Goal: Information Seeking & Learning: Learn about a topic

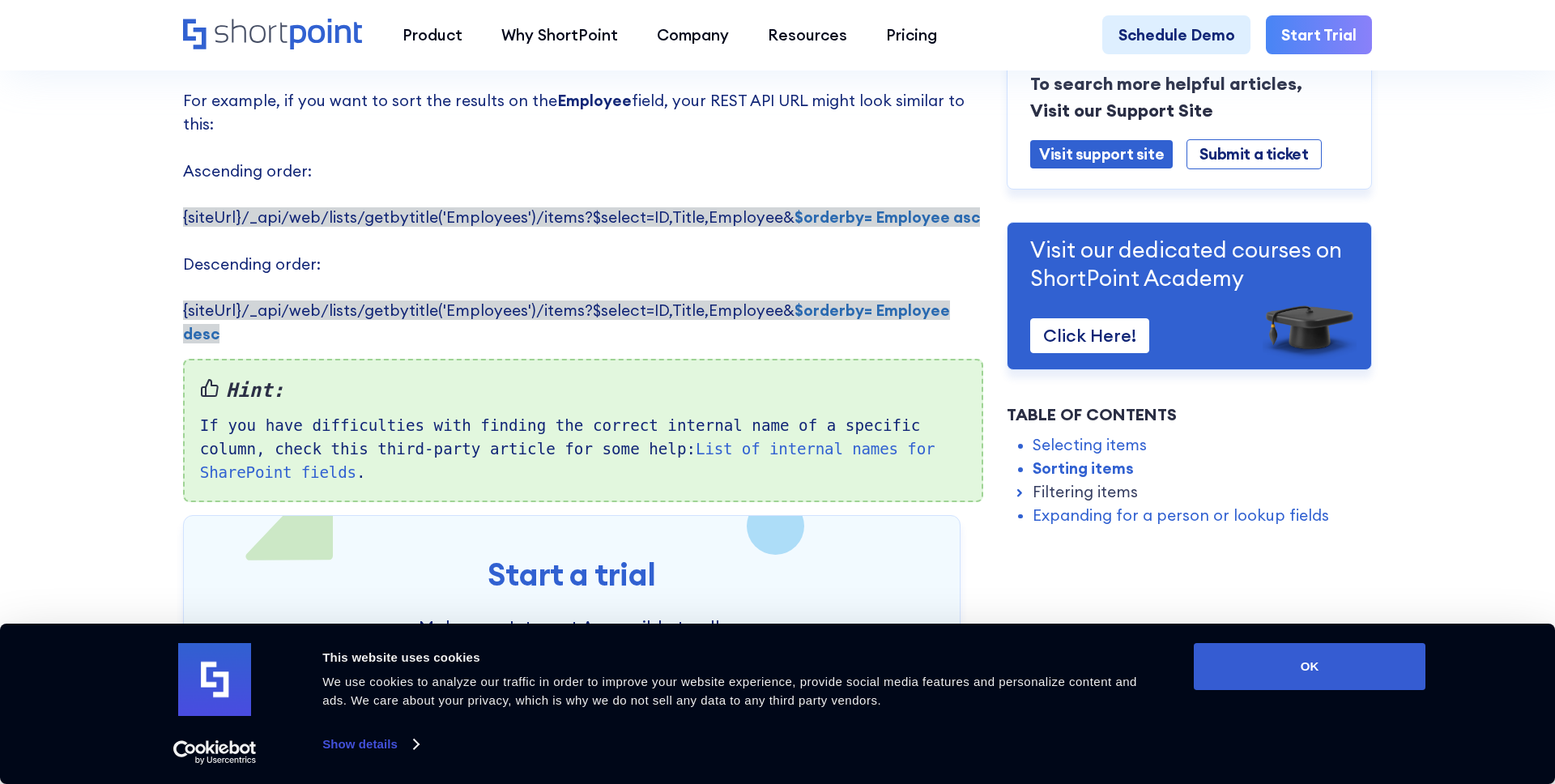
scroll to position [1453, 0]
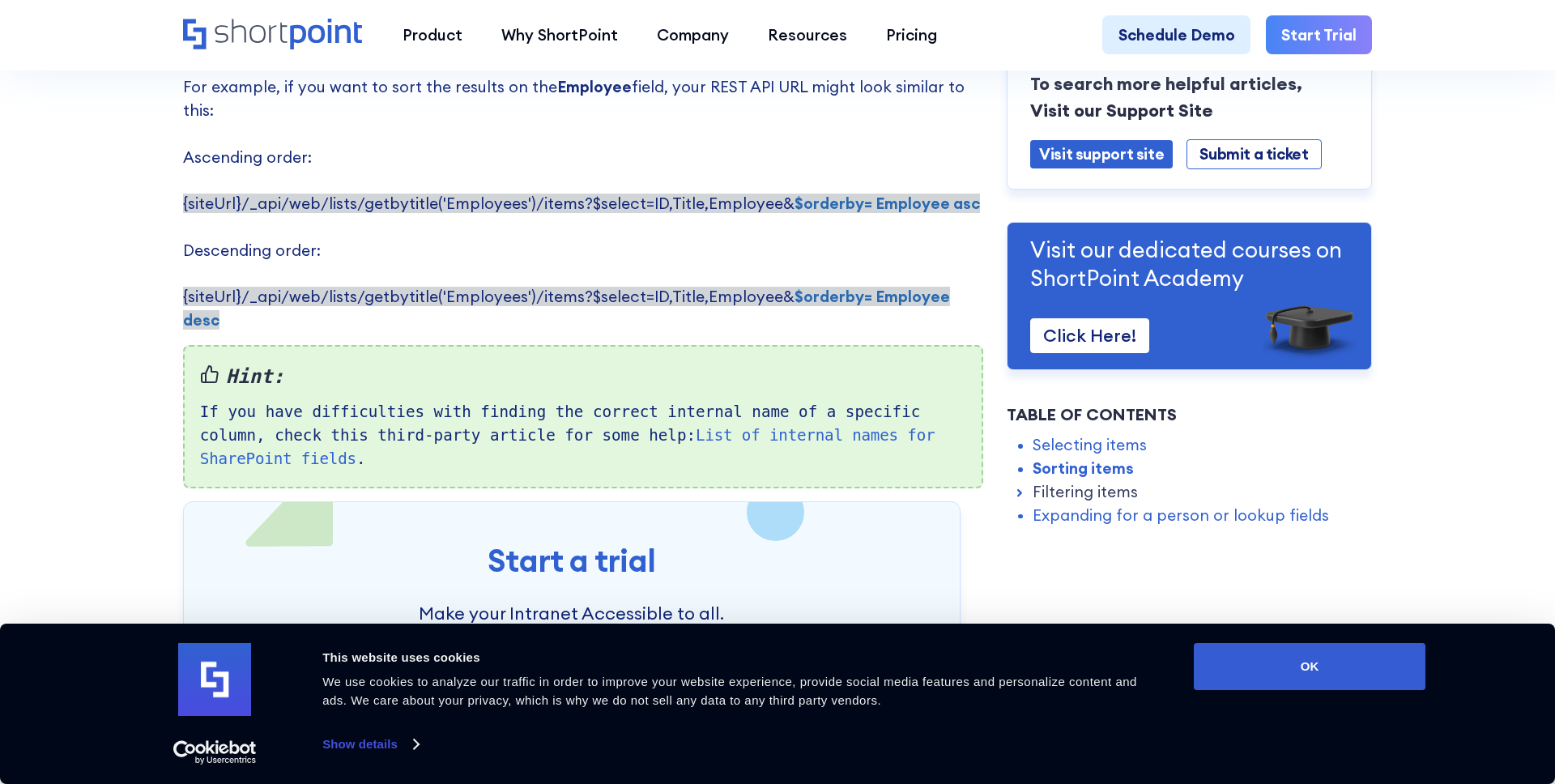
click at [817, 377] on div "Hint: If you have difficulties with finding the correct internal name of a spec…" at bounding box center [583, 416] width 801 height 143
click at [812, 426] on link "List of internal names for SharePoint fields" at bounding box center [568, 447] width 735 height 42
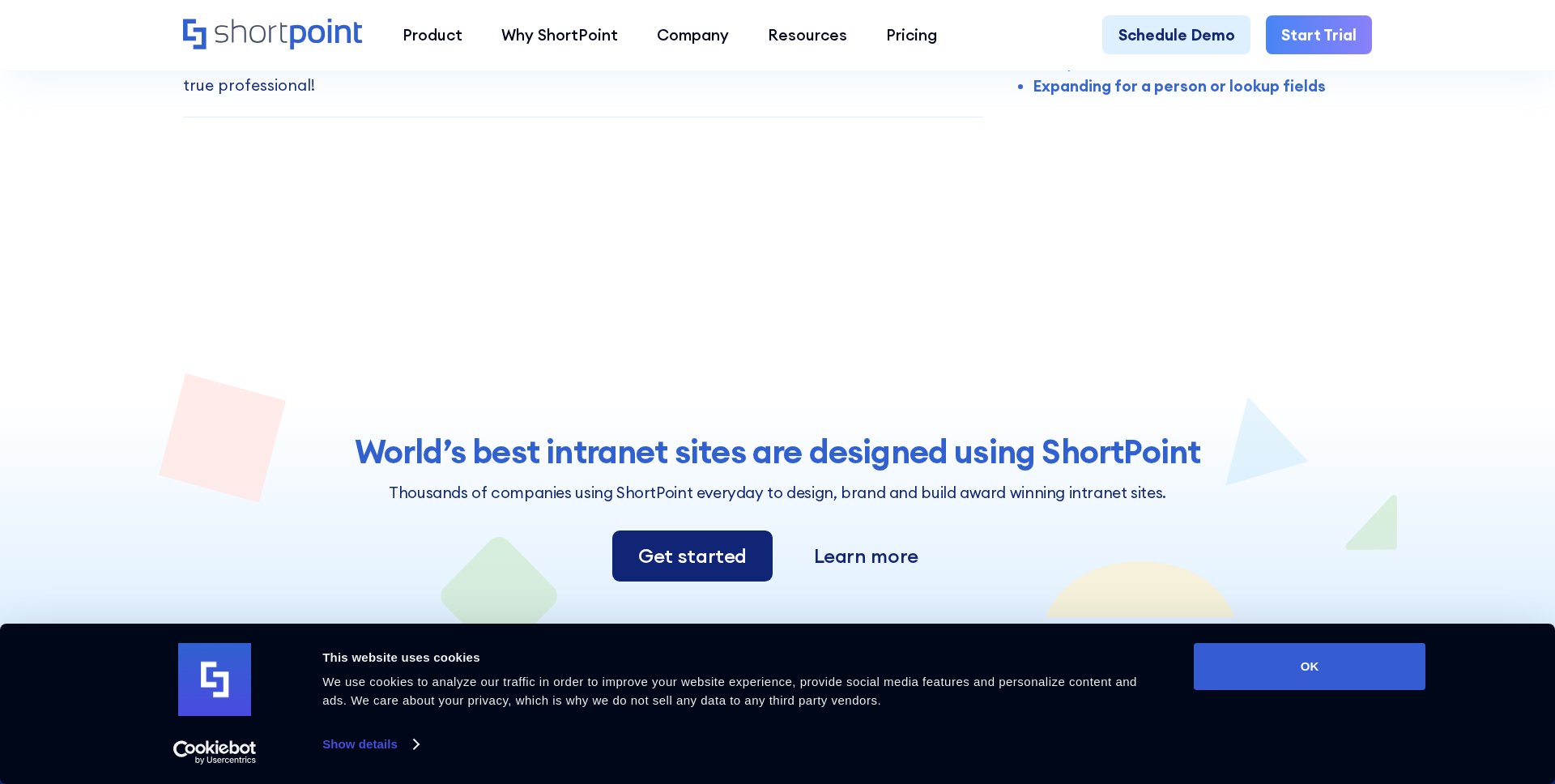
scroll to position [4622, 0]
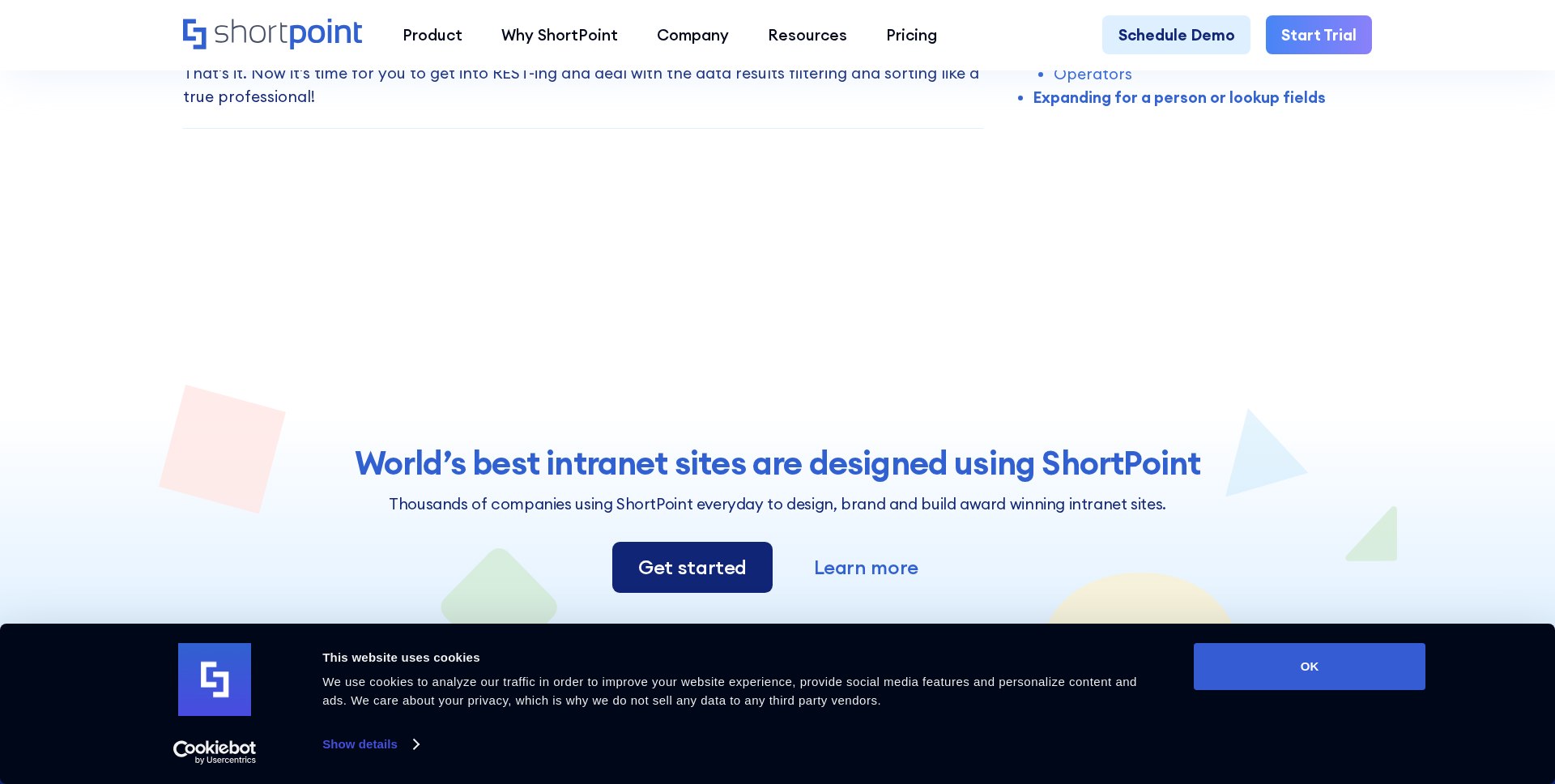
click at [849, 543] on link "Learn more" at bounding box center [867, 567] width 153 height 48
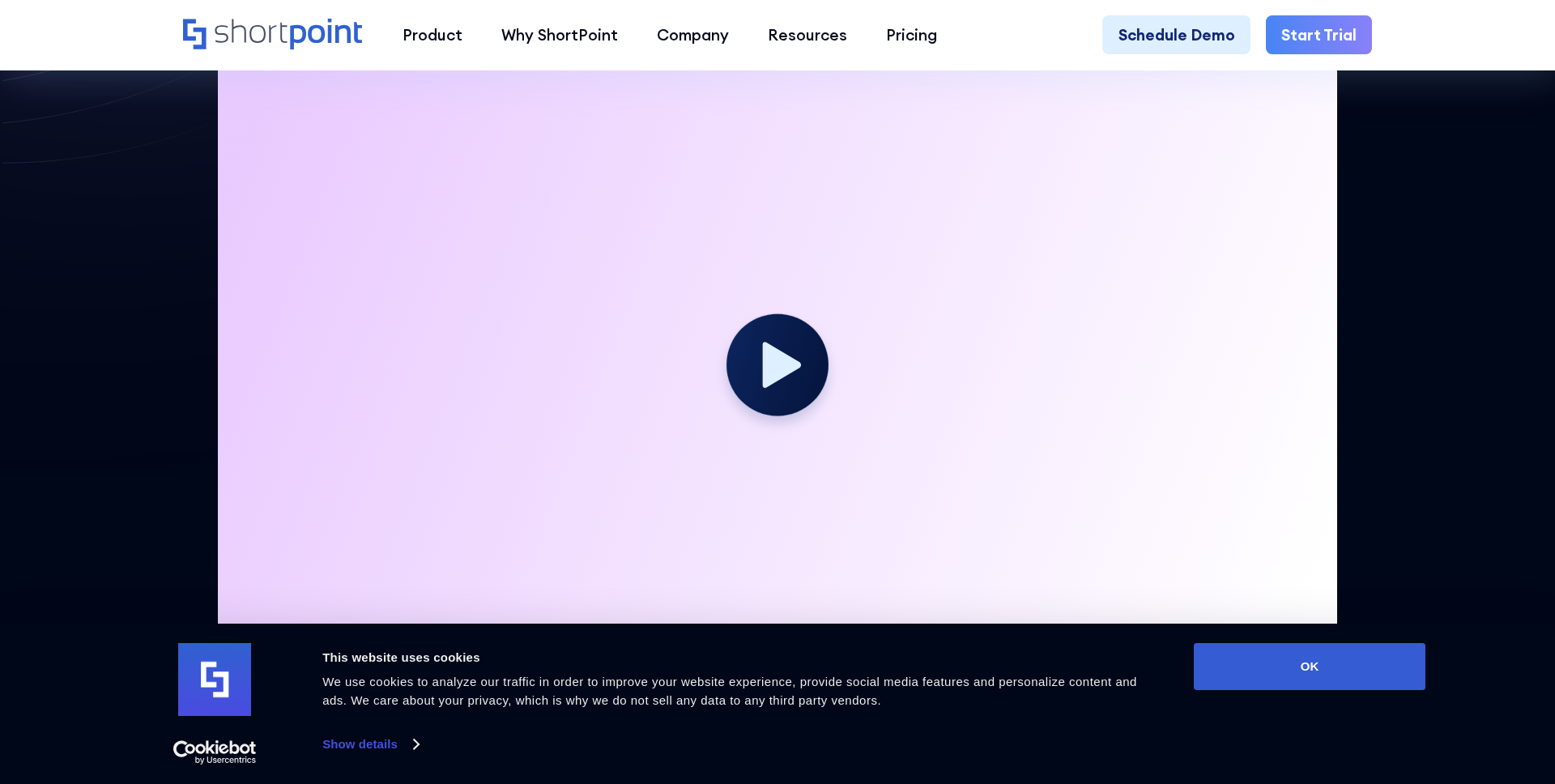
scroll to position [547, 0]
click at [1436, 386] on div at bounding box center [777, 144] width 1555 height 1333
click at [1347, 660] on button "OK" at bounding box center [1309, 666] width 232 height 47
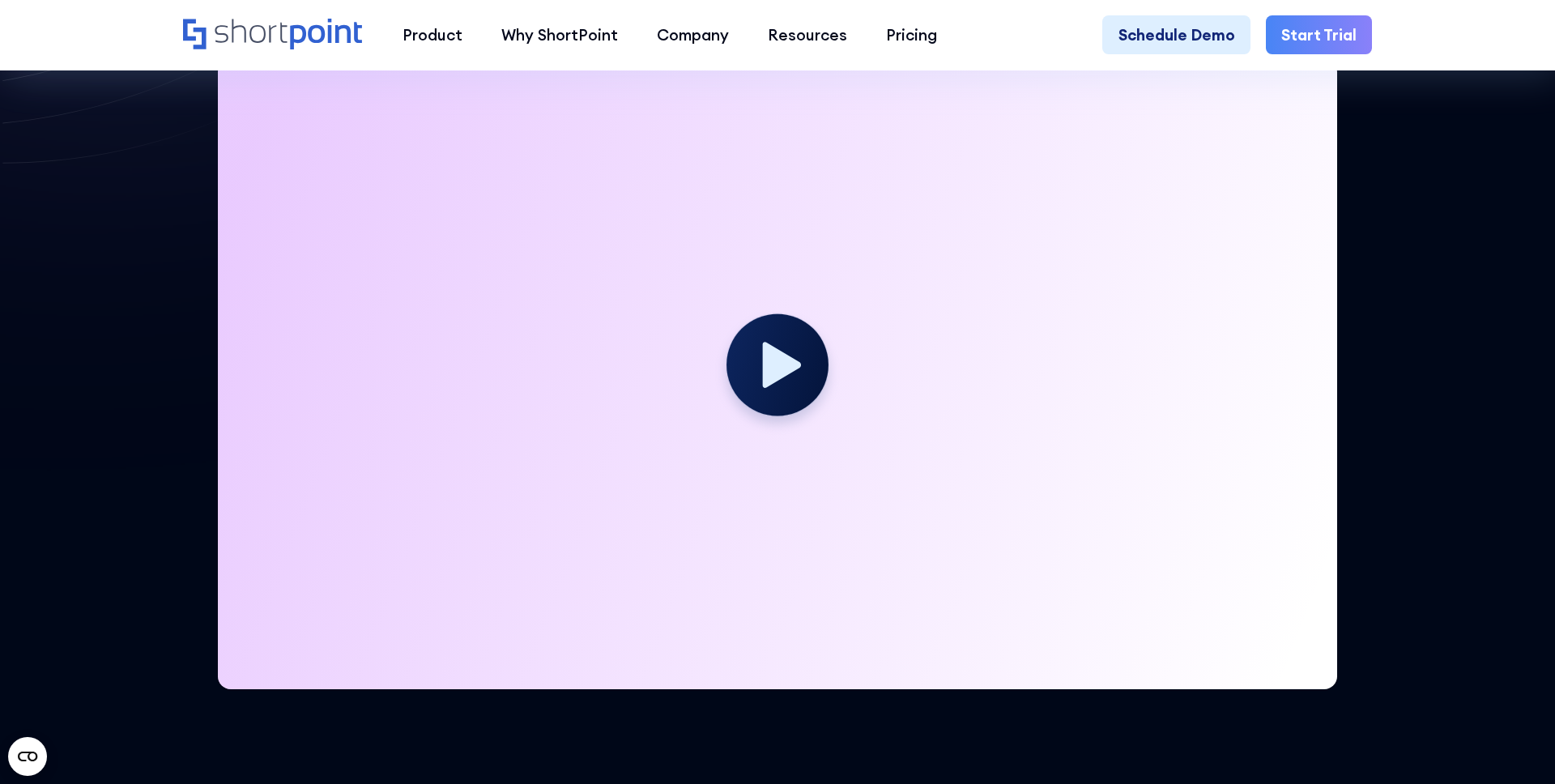
scroll to position [532, 0]
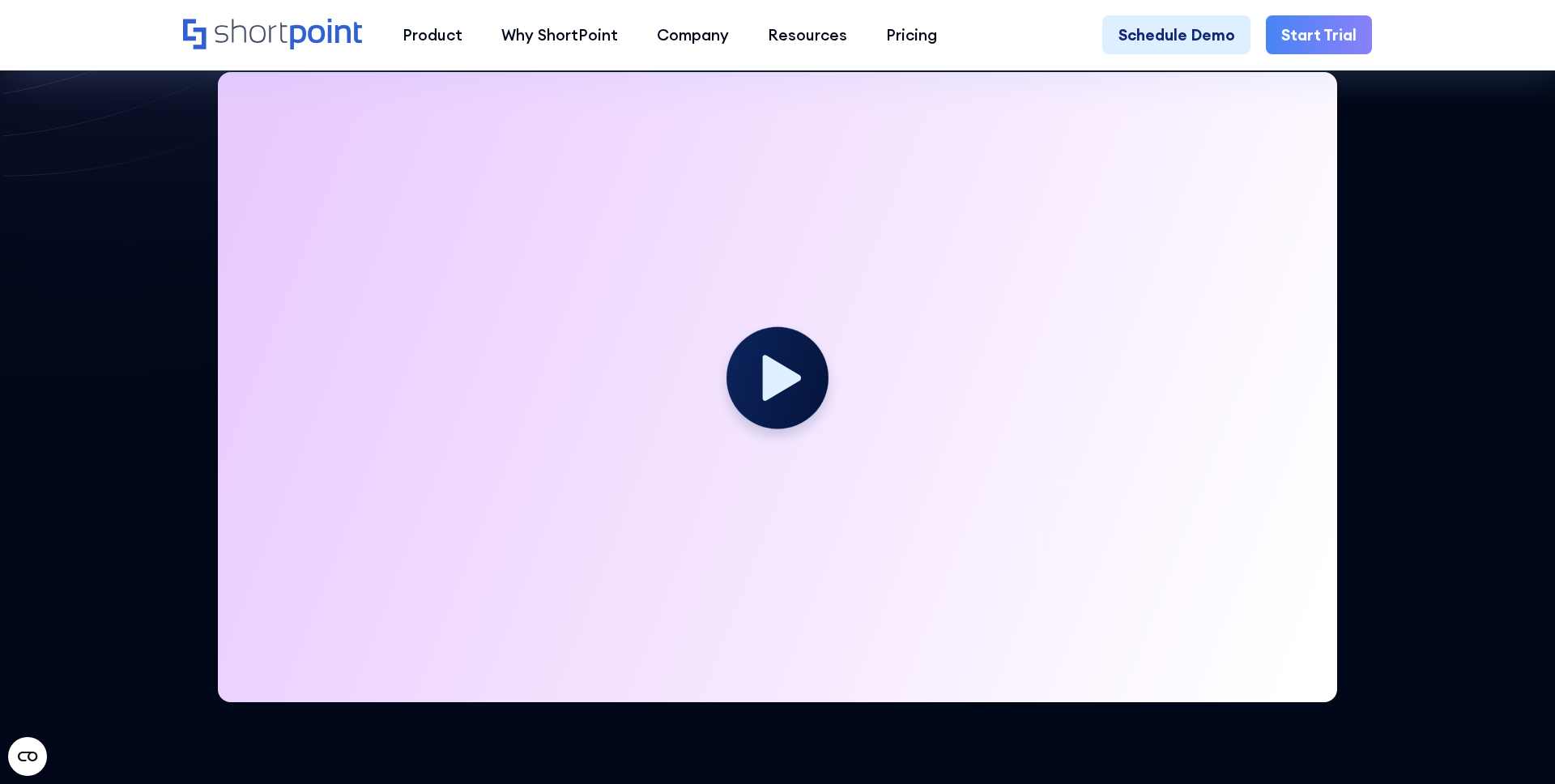
click at [213, 189] on div "Your browser does not support the video tag." at bounding box center [778, 387] width 1190 height 630
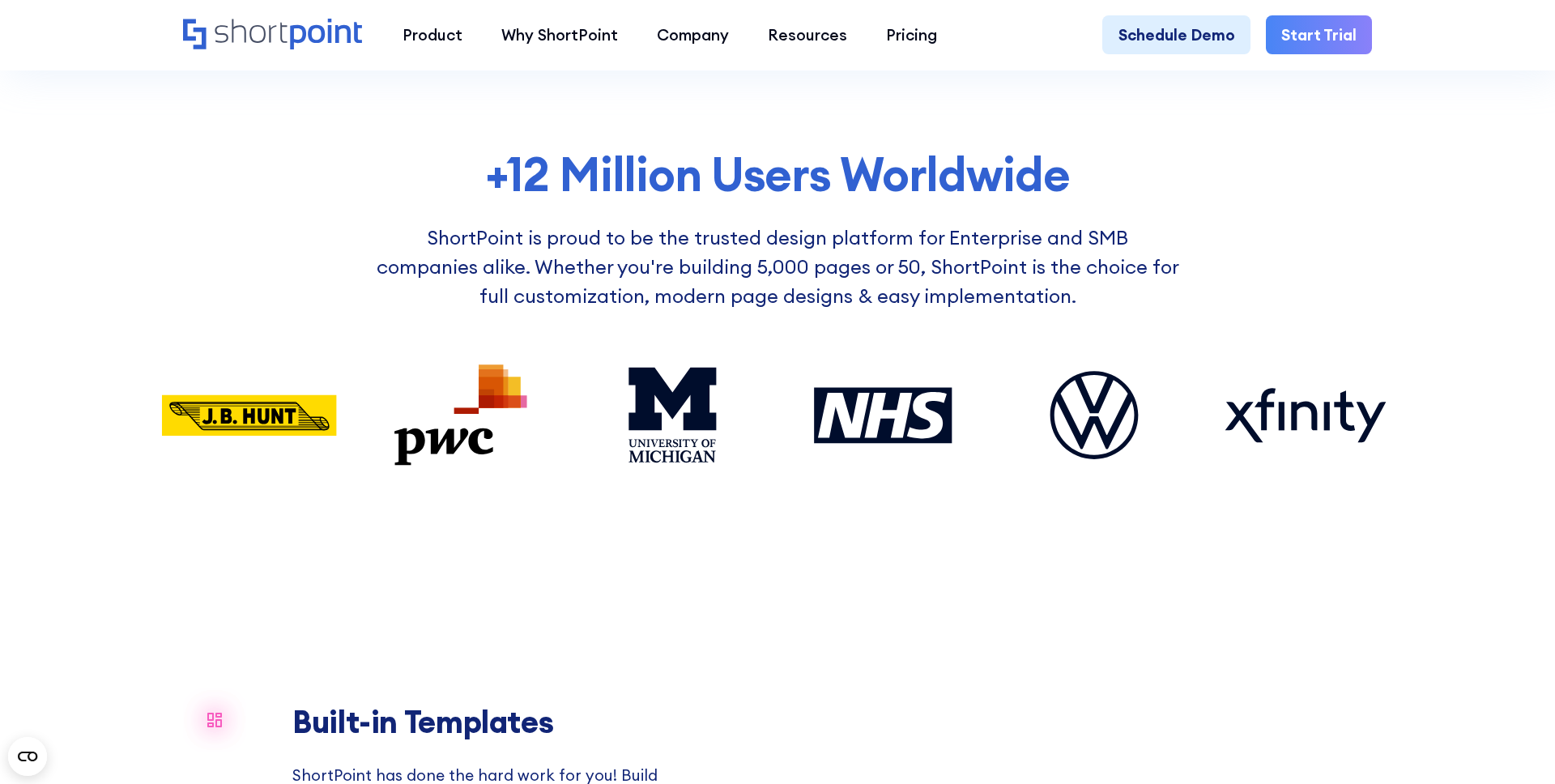
scroll to position [1291, 0]
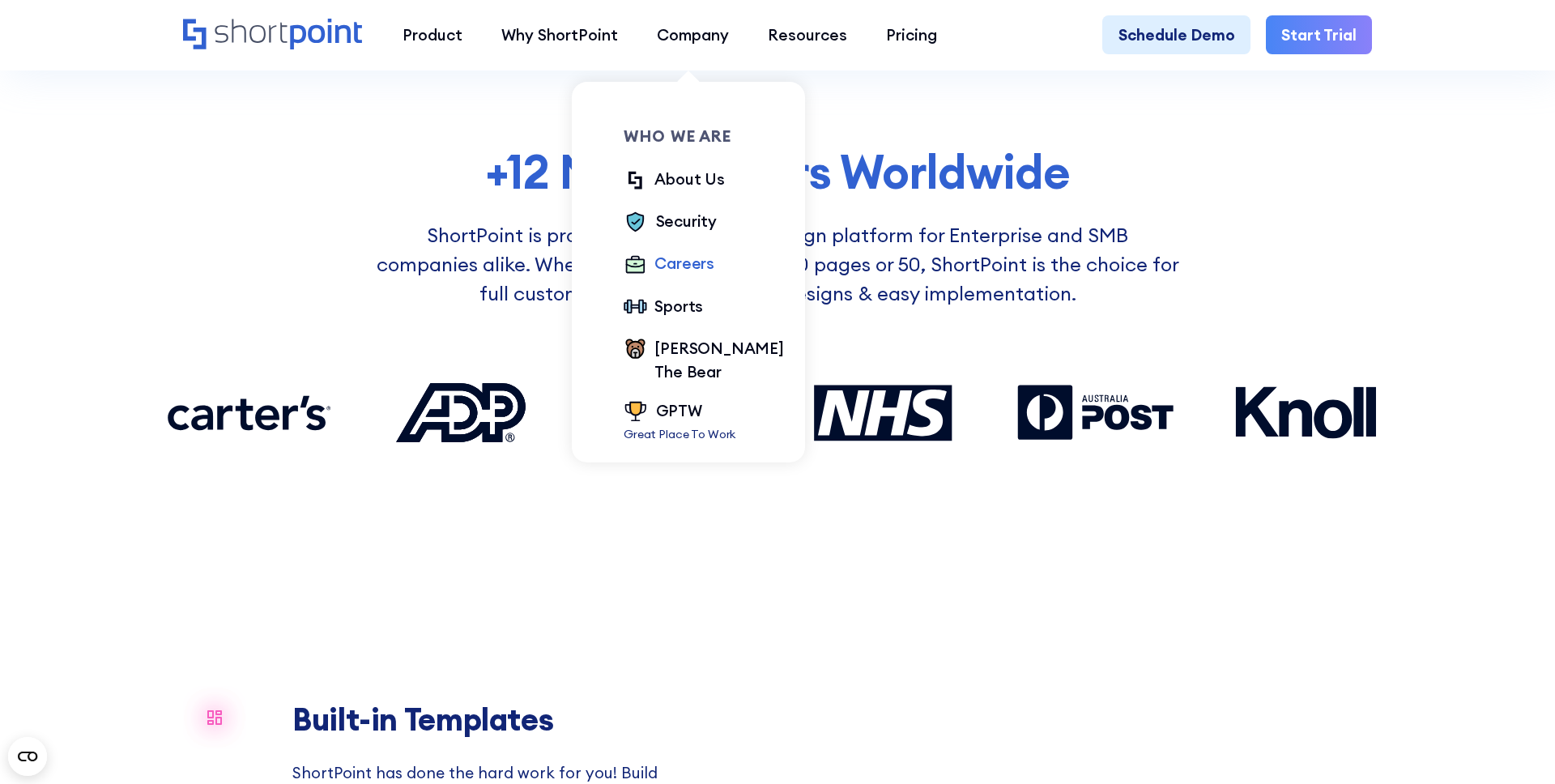
click at [676, 272] on div "Careers" at bounding box center [684, 263] width 60 height 23
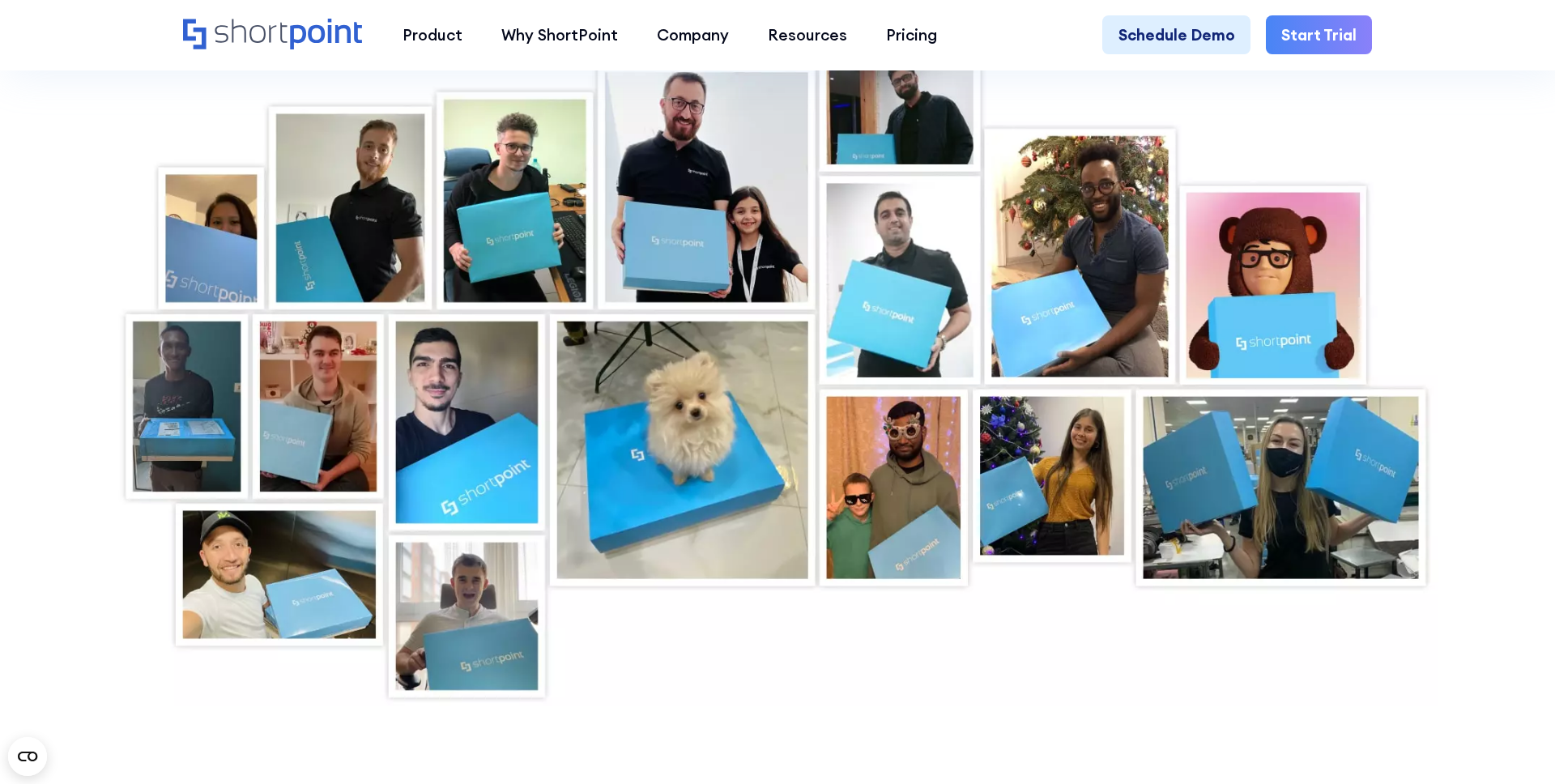
scroll to position [6739, 0]
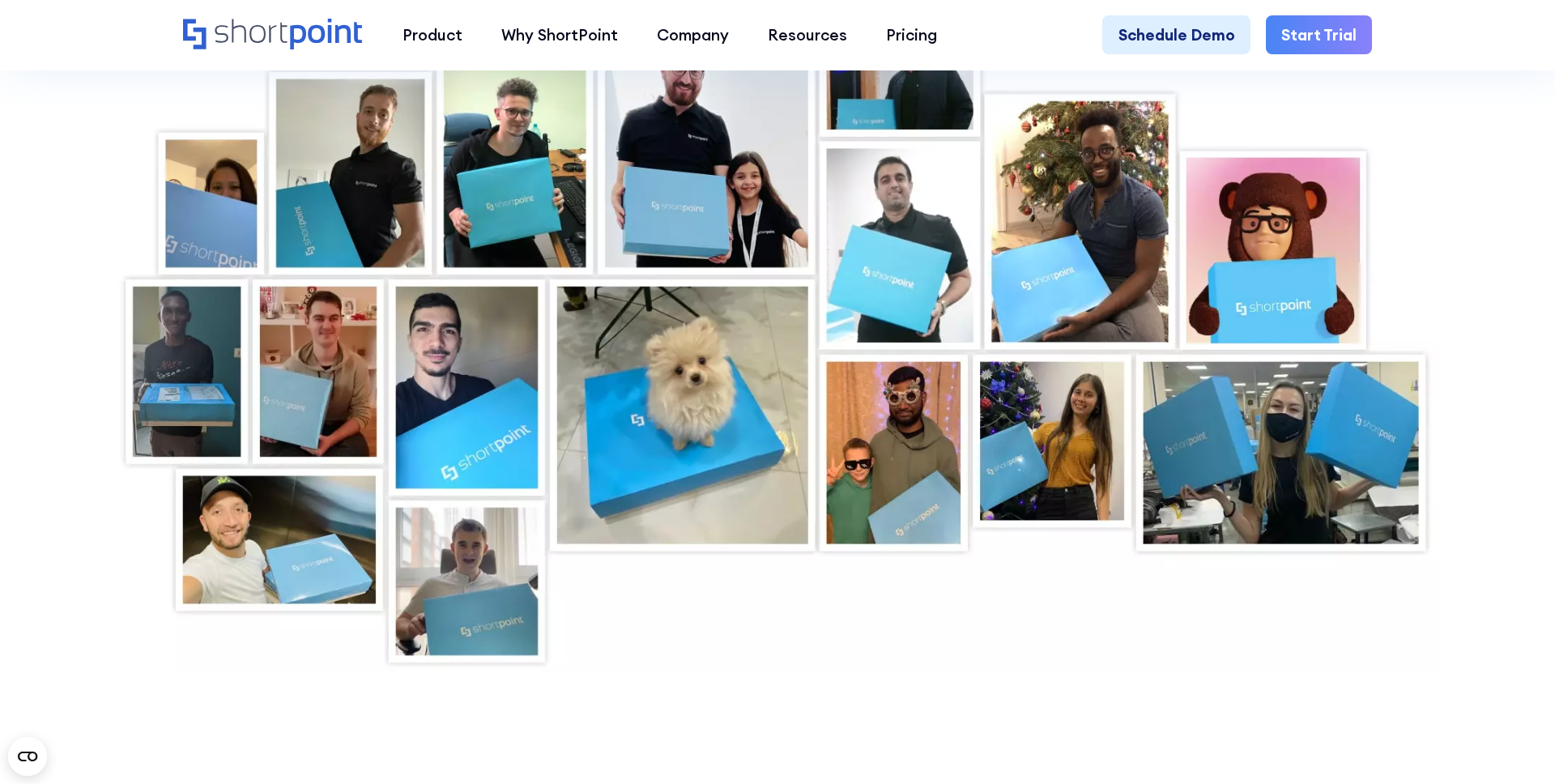
click at [1081, 478] on div at bounding box center [777, 339] width 1322 height 665
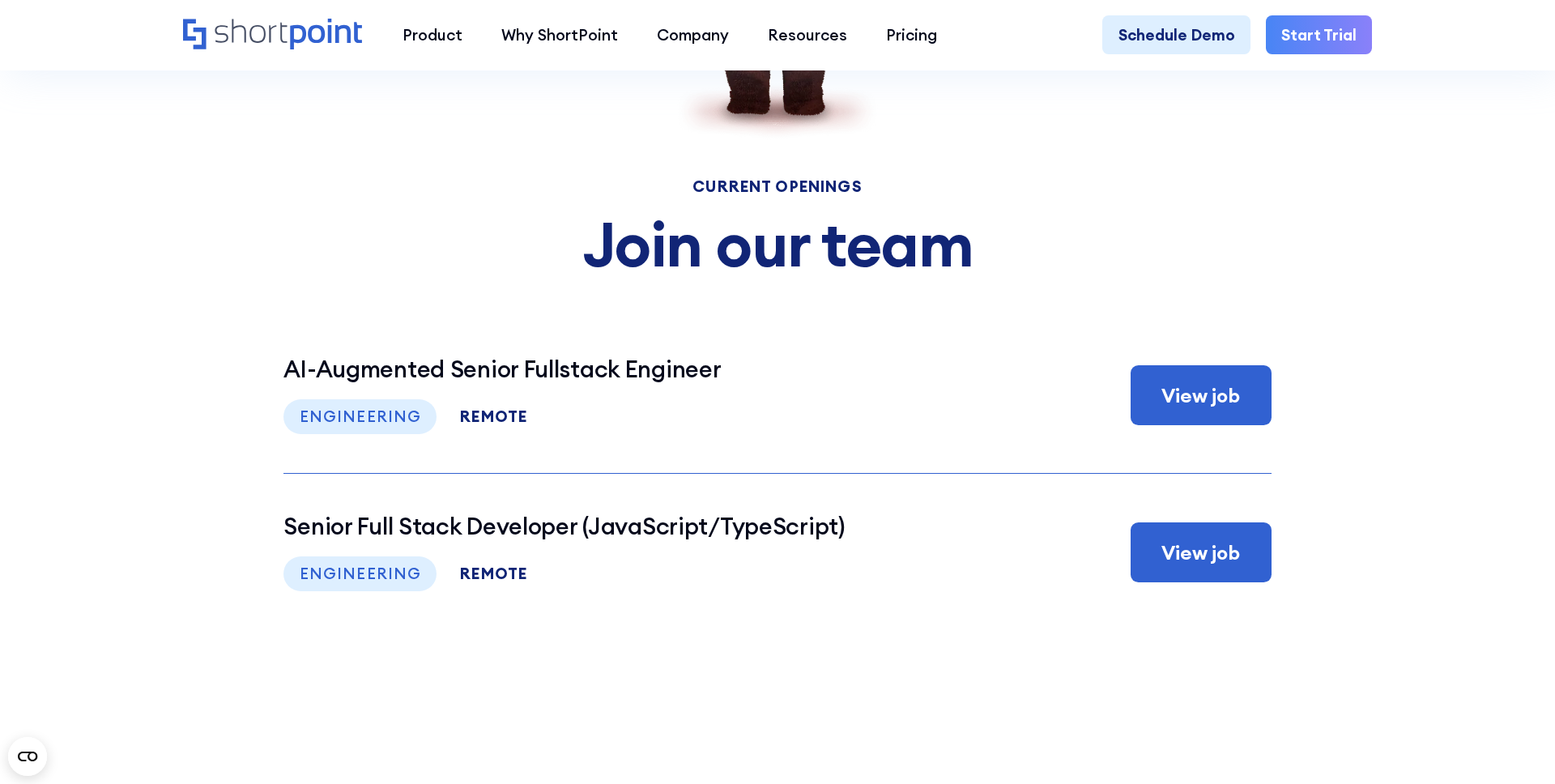
scroll to position [7809, 0]
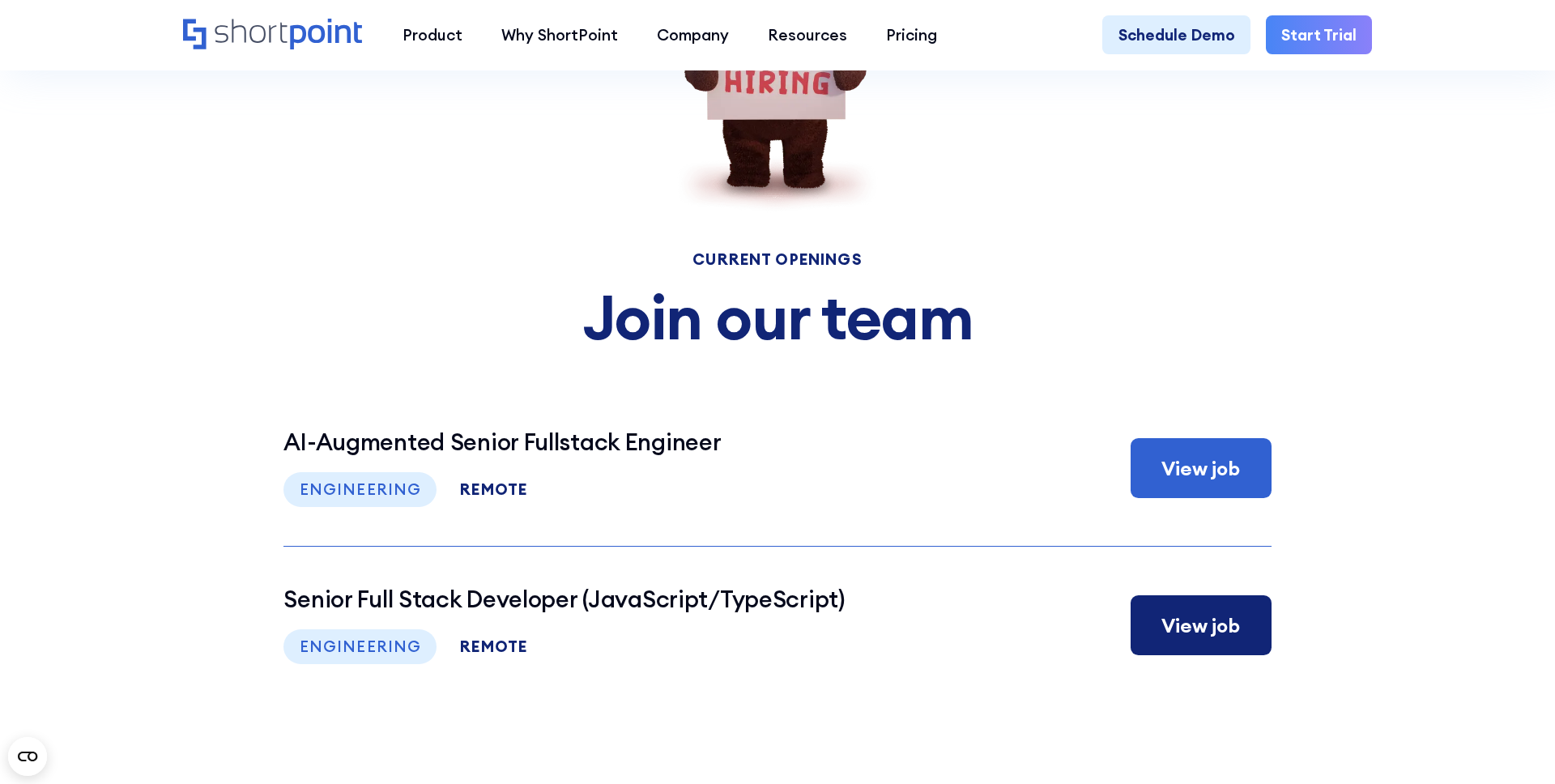
click at [1188, 631] on div "View job" at bounding box center [1200, 625] width 79 height 30
